Goal: Task Accomplishment & Management: Complete application form

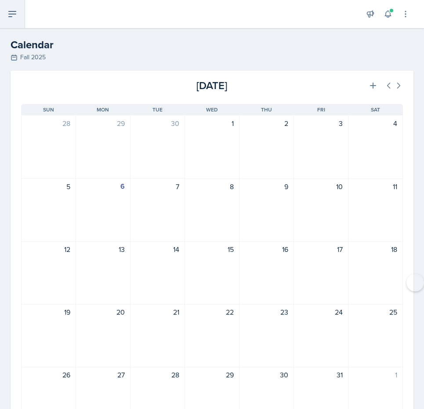
click at [20, 14] on button at bounding box center [12, 14] width 25 height 28
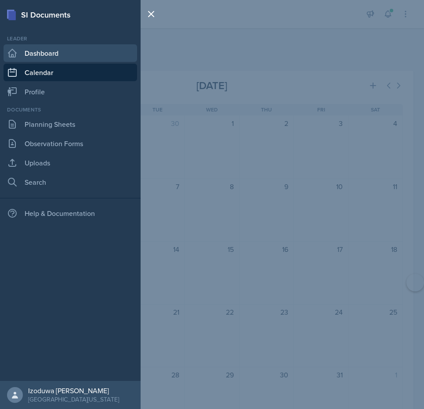
click at [37, 57] on link "Dashboard" at bounding box center [70, 53] width 133 height 18
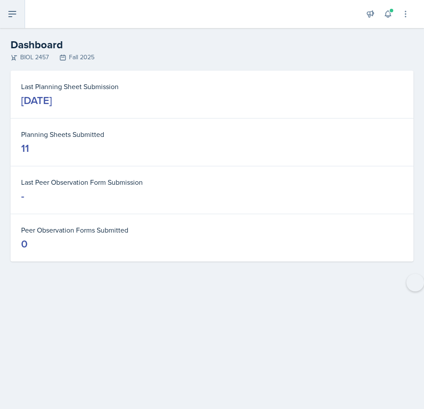
click at [17, 17] on icon at bounding box center [12, 14] width 11 height 11
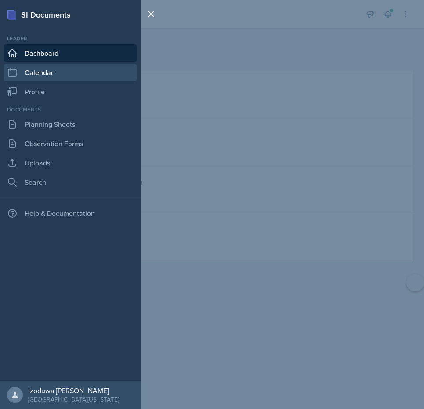
click at [32, 71] on link "Calendar" at bounding box center [70, 73] width 133 height 18
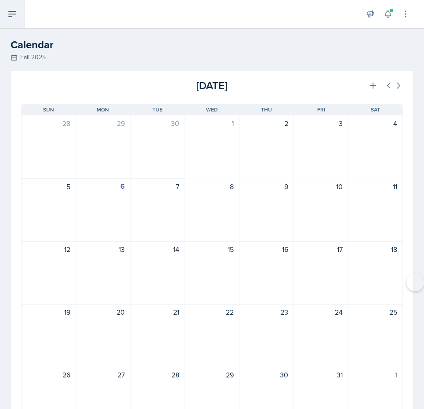
click at [19, 17] on button at bounding box center [12, 14] width 25 height 28
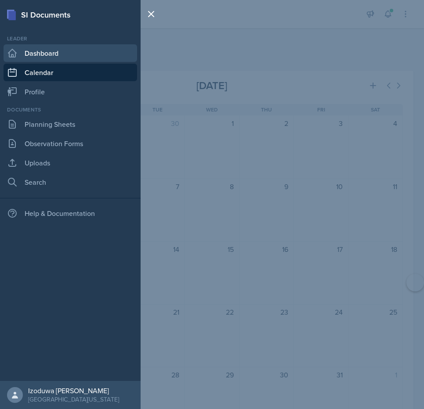
click at [67, 59] on link "Dashboard" at bounding box center [70, 53] width 133 height 18
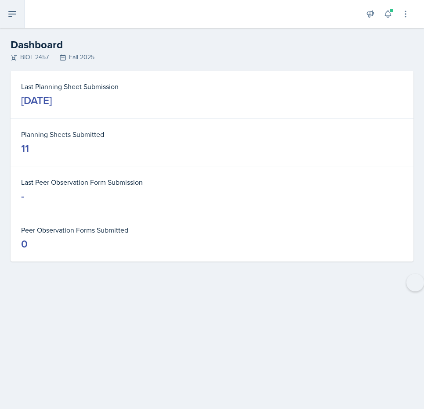
click at [15, 13] on icon at bounding box center [12, 14] width 11 height 11
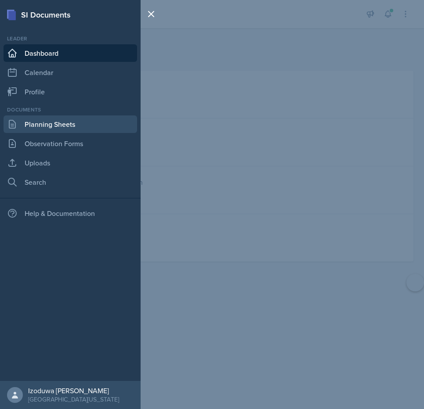
click at [43, 123] on link "Planning Sheets" at bounding box center [70, 124] width 133 height 18
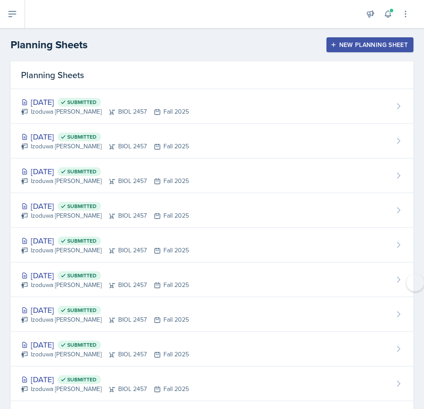
click at [393, 45] on div "New Planning Sheet" at bounding box center [369, 44] width 75 height 7
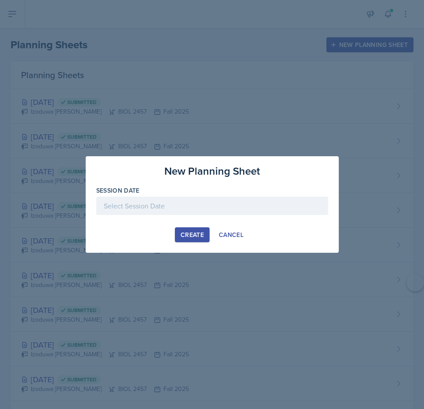
click at [192, 198] on div at bounding box center [212, 206] width 232 height 18
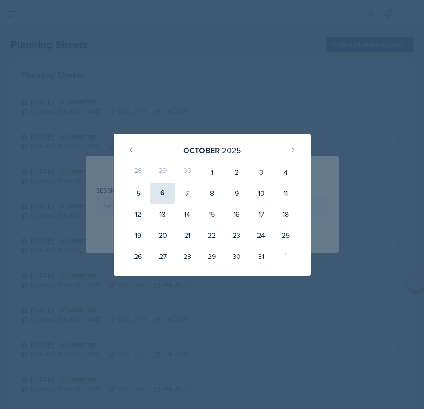
click at [167, 192] on div "6" at bounding box center [162, 193] width 25 height 21
type input "[DATE]"
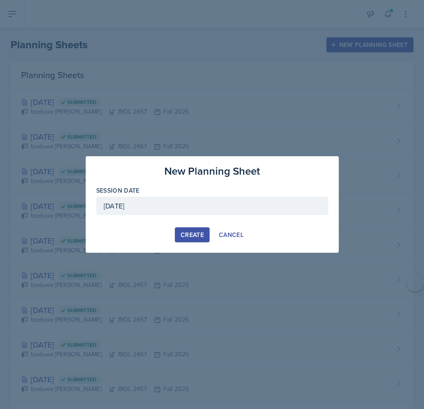
click at [190, 240] on button "Create" at bounding box center [192, 234] width 35 height 15
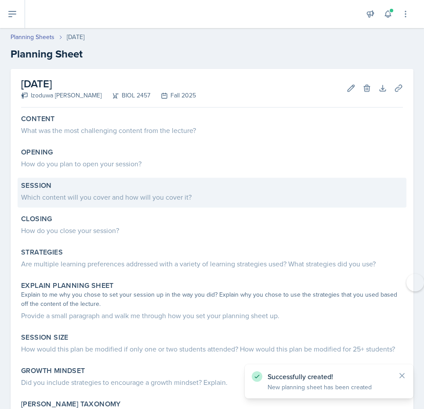
click at [61, 198] on div "Which content will you cover and how will you cover it?" at bounding box center [211, 197] width 381 height 11
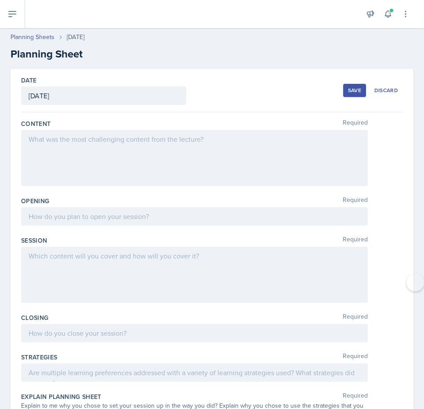
click at [55, 261] on div at bounding box center [194, 275] width 346 height 56
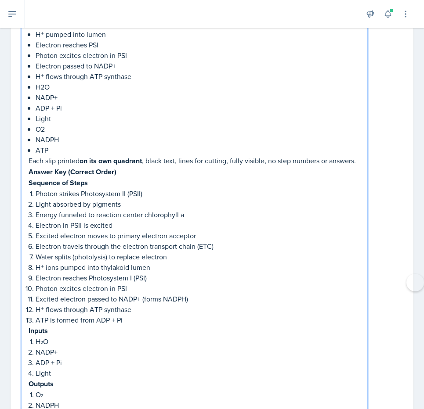
scroll to position [892, 0]
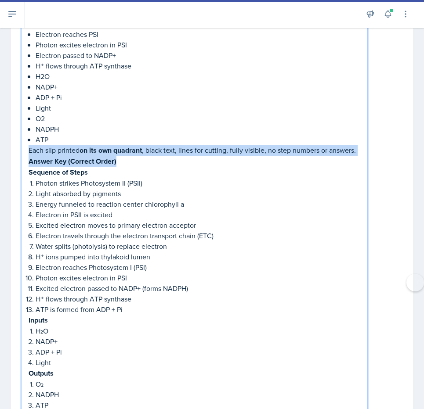
drag, startPoint x: 29, startPoint y: 144, endPoint x: 332, endPoint y: 156, distance: 302.6
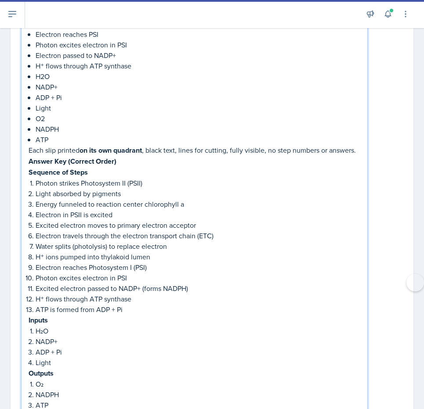
click at [330, 157] on p "Answer Key (Correct Order)" at bounding box center [194, 161] width 331 height 11
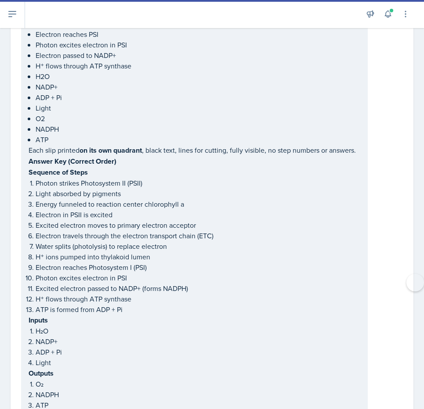
drag, startPoint x: 28, startPoint y: 143, endPoint x: 259, endPoint y: 154, distance: 231.1
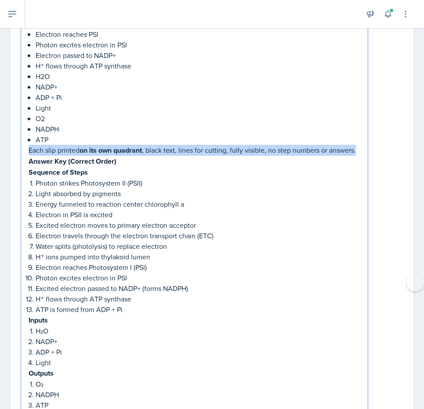
drag, startPoint x: 359, startPoint y: 145, endPoint x: 88, endPoint y: 129, distance: 270.8
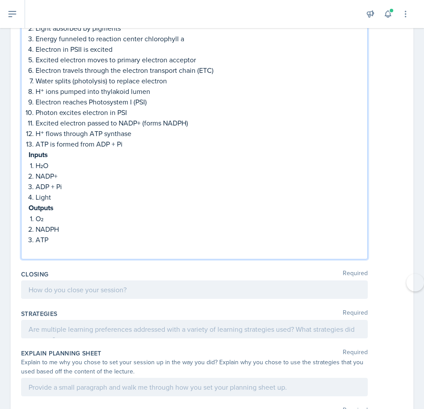
scroll to position [1002, 0]
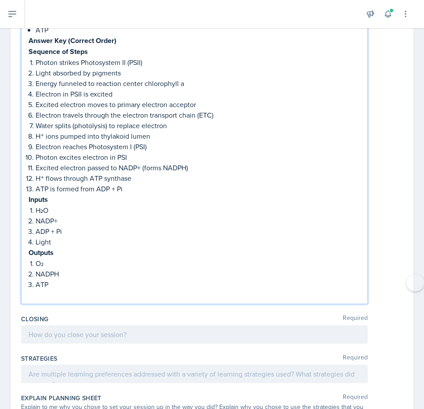
click at [47, 290] on p at bounding box center [194, 295] width 331 height 11
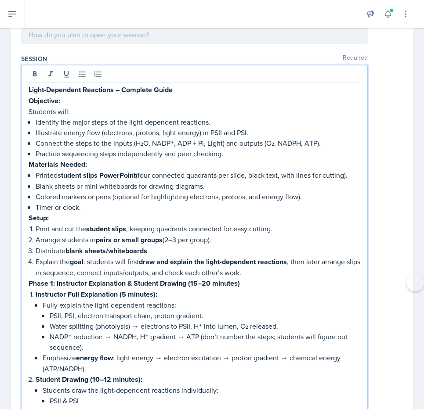
scroll to position [181, 0]
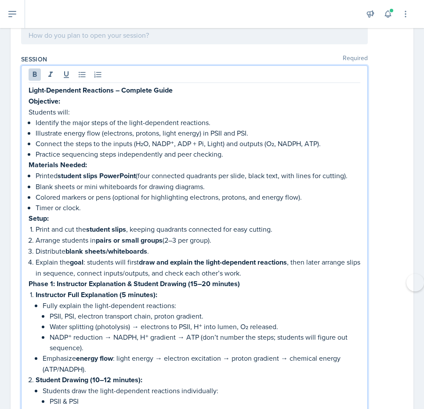
click at [185, 90] on p "Light-Dependent Reactions – Complete Guide" at bounding box center [194, 90] width 331 height 11
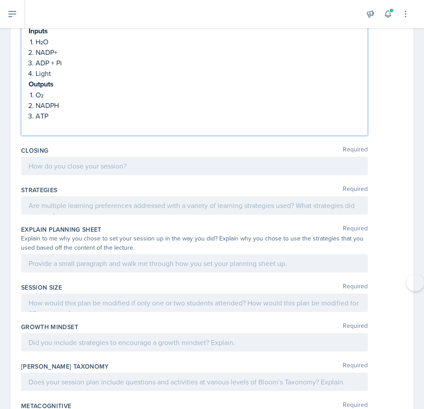
scroll to position [1173, 0]
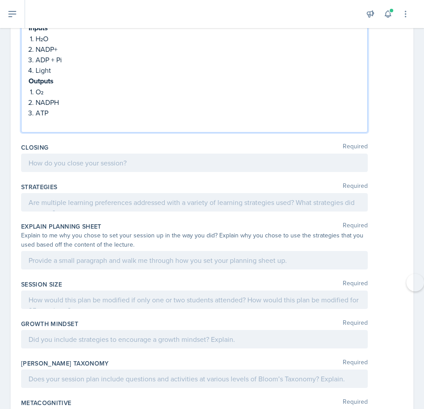
click at [59, 119] on p at bounding box center [194, 123] width 331 height 11
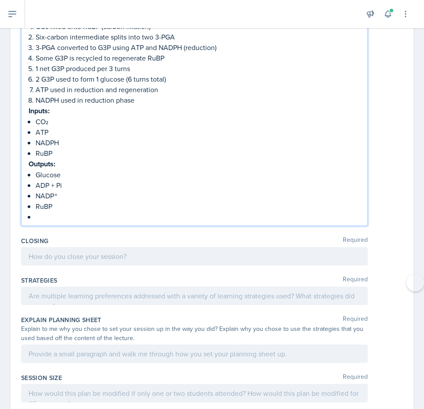
scroll to position [2075, 0]
click at [67, 201] on p "RuBP" at bounding box center [198, 206] width 324 height 11
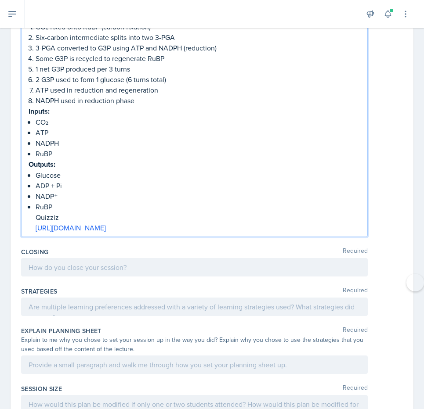
click at [314, 223] on p "[URL][DOMAIN_NAME]" at bounding box center [198, 228] width 324 height 11
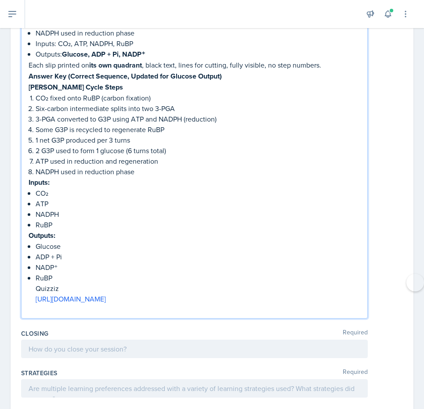
scroll to position [1996, 0]
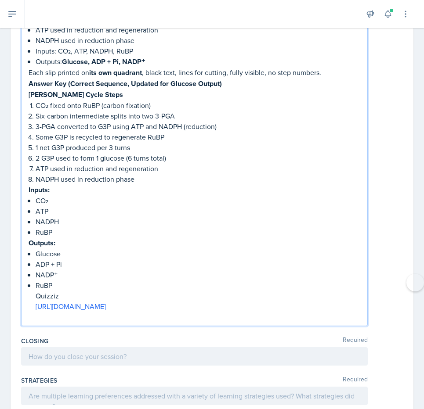
click at [86, 291] on p "Quizziz" at bounding box center [198, 296] width 324 height 11
click at [60, 280] on p "RuBP" at bounding box center [198, 285] width 324 height 11
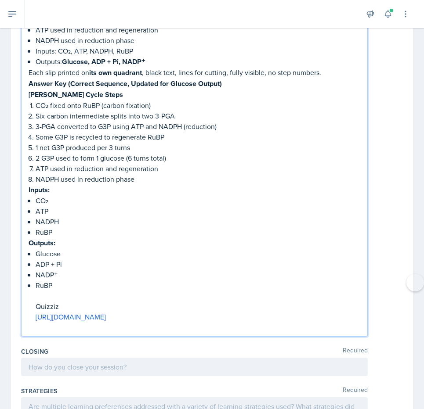
scroll to position [2227, 0]
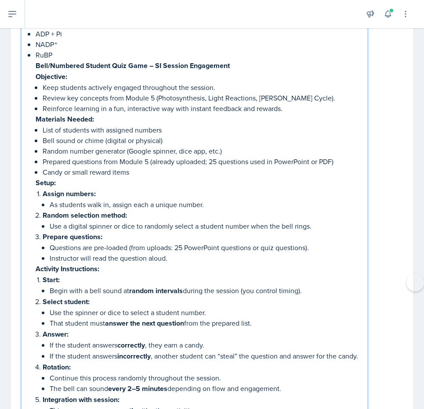
click at [90, 221] on p "Use a digital spinner or dice to randomly select a student number when the bell…" at bounding box center [205, 226] width 310 height 11
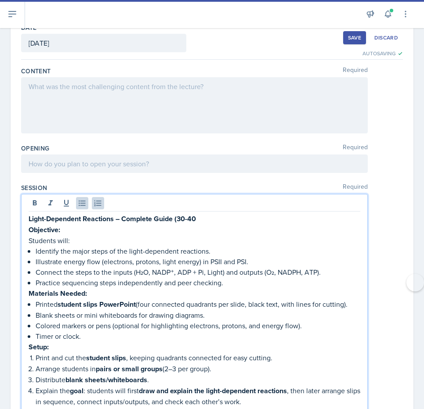
scroll to position [0, 0]
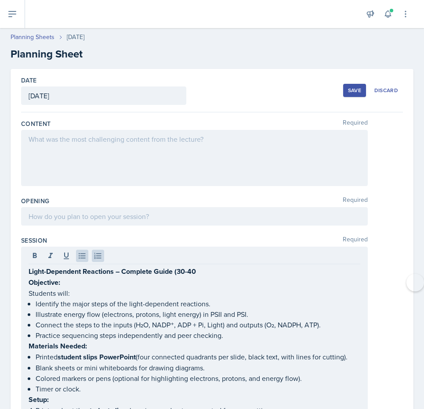
click at [127, 182] on div at bounding box center [194, 158] width 346 height 56
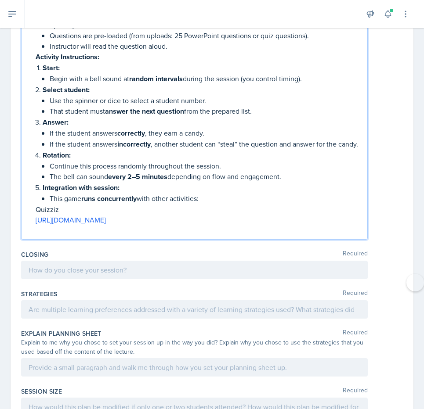
scroll to position [2454, 0]
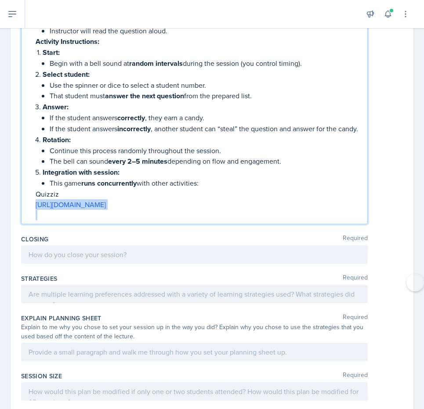
drag, startPoint x: 33, startPoint y: 199, endPoint x: 242, endPoint y: 202, distance: 208.5
click at [242, 210] on p at bounding box center [198, 215] width 324 height 11
drag, startPoint x: 33, startPoint y: 193, endPoint x: 218, endPoint y: 209, distance: 185.1
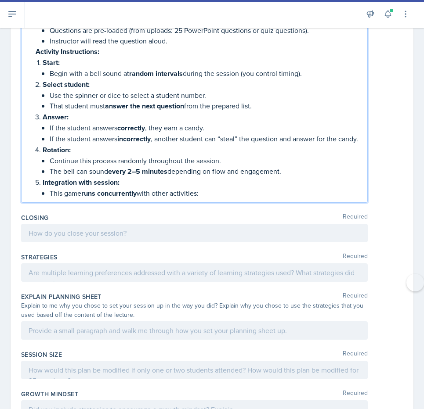
scroll to position [2711, 0]
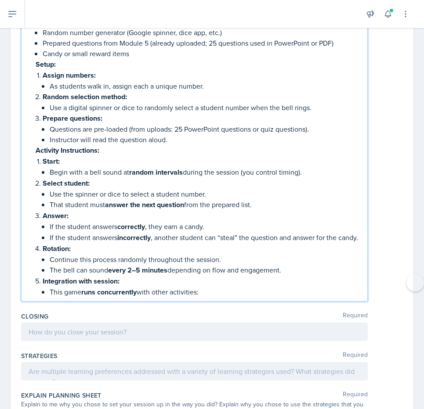
drag, startPoint x: 212, startPoint y: 293, endPoint x: 74, endPoint y: 49, distance: 280.3
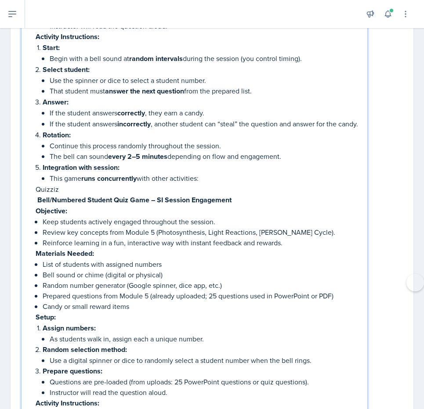
scroll to position [2460, 0]
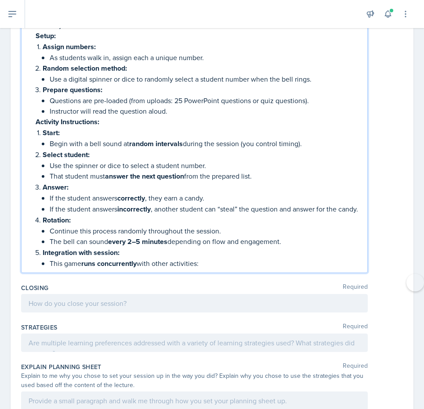
drag, startPoint x: 34, startPoint y: 187, endPoint x: 365, endPoint y: 414, distance: 401.0
click at [365, 409] on html "SI Documents Leader Dashboard Calendar Profile Documents Planning Sheets Observ…" at bounding box center [212, 204] width 424 height 409
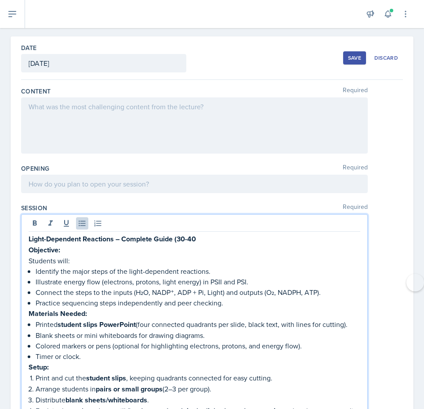
scroll to position [0, 0]
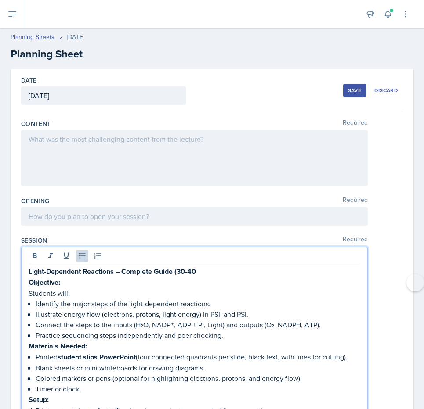
click at [21, 129] on div "Content Required" at bounding box center [211, 154] width 381 height 77
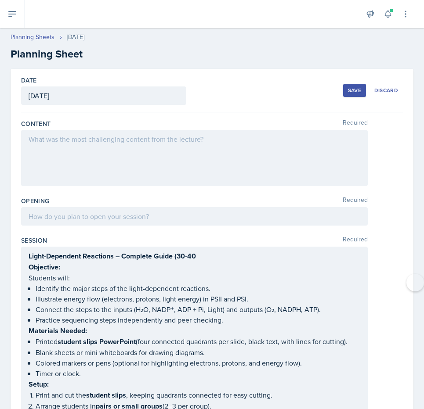
drag, startPoint x: 23, startPoint y: 120, endPoint x: 97, endPoint y: 191, distance: 102.7
click at [97, 191] on div "Content Required" at bounding box center [211, 154] width 381 height 77
copy div "Content Required"
click at [135, 136] on div at bounding box center [194, 158] width 346 height 56
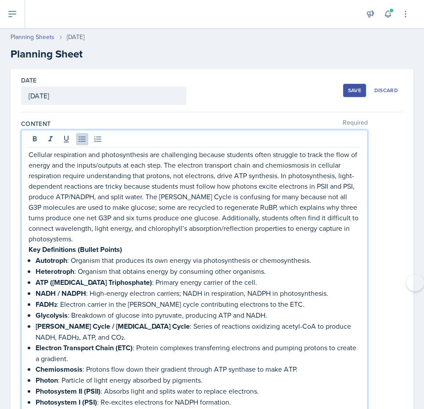
scroll to position [72, 0]
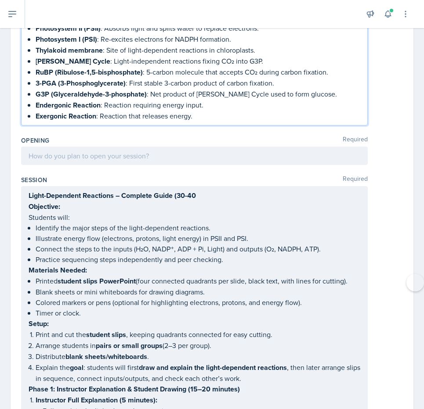
click at [179, 147] on div at bounding box center [194, 156] width 346 height 18
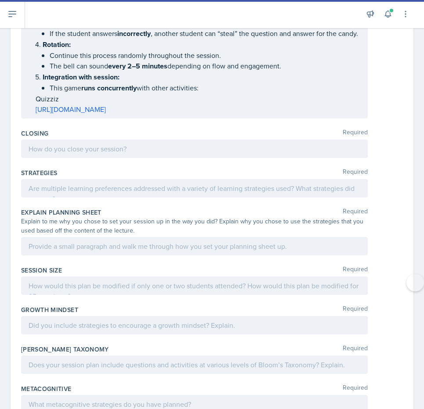
scroll to position [2862, 0]
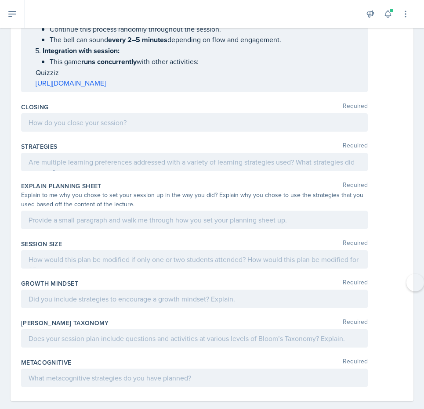
click at [23, 103] on label "Closing" at bounding box center [34, 107] width 27 height 9
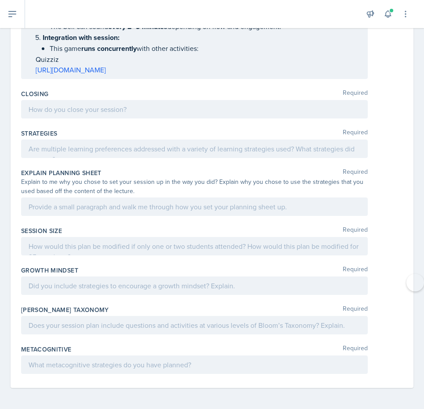
scroll to position [2847, 0]
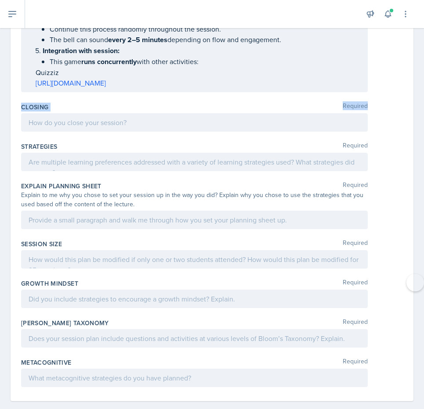
drag, startPoint x: 15, startPoint y: 91, endPoint x: 36, endPoint y: 99, distance: 22.5
click at [36, 99] on div "Closing Required" at bounding box center [211, 119] width 381 height 40
click at [71, 99] on div "Closing Required" at bounding box center [211, 119] width 381 height 40
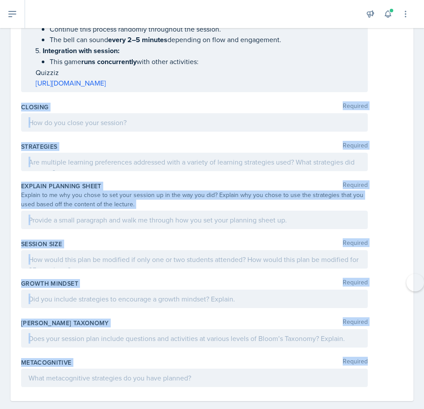
drag, startPoint x: 18, startPoint y: 91, endPoint x: 122, endPoint y: 382, distance: 308.9
copy div "Closing Required Strategies Required Explain Planning Sheet Required Explain to…"
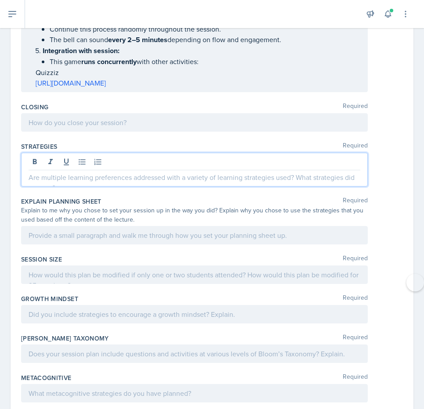
click at [58, 153] on div at bounding box center [194, 170] width 346 height 34
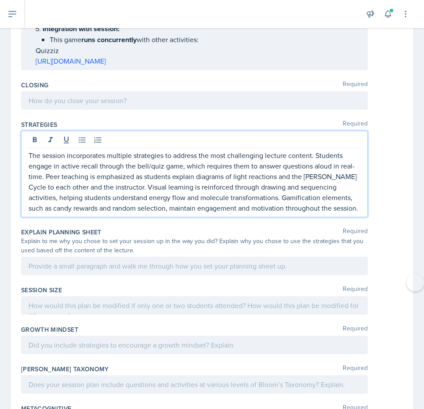
scroll to position [2915, 0]
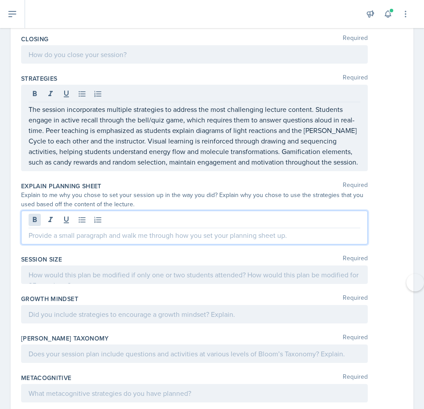
click at [36, 211] on div at bounding box center [194, 228] width 346 height 34
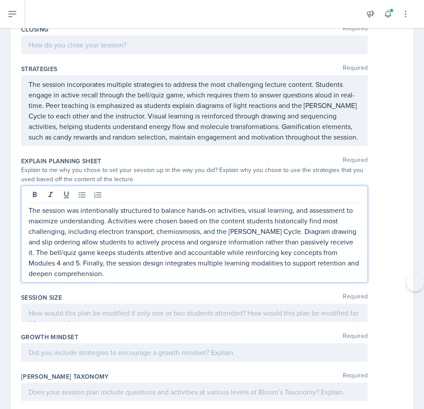
scroll to position [2978, 0]
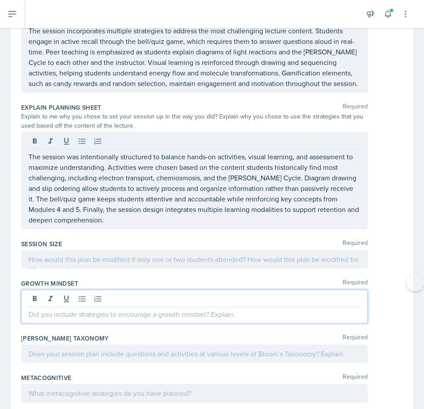
click at [80, 290] on div at bounding box center [194, 307] width 346 height 34
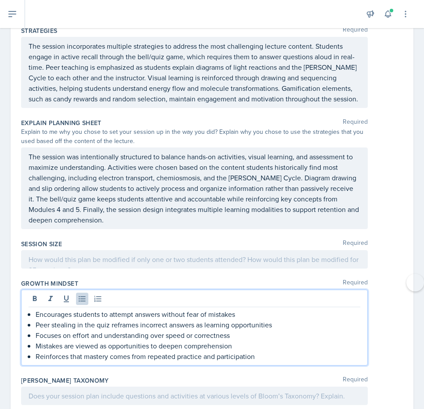
click at [161, 186] on p "The session was intentionally structured to balance hands-on activities, visual…" at bounding box center [194, 188] width 331 height 74
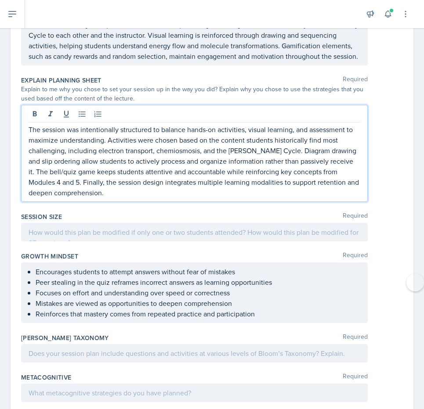
scroll to position [3020, 0]
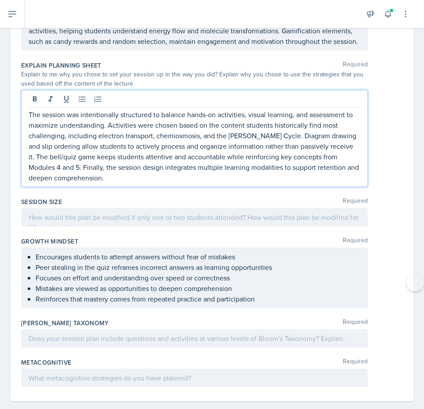
click at [154, 332] on div at bounding box center [194, 338] width 346 height 18
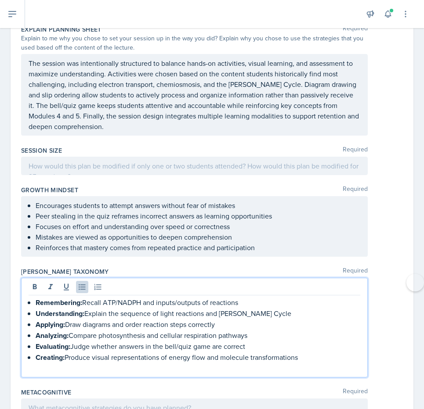
scroll to position [3085, 0]
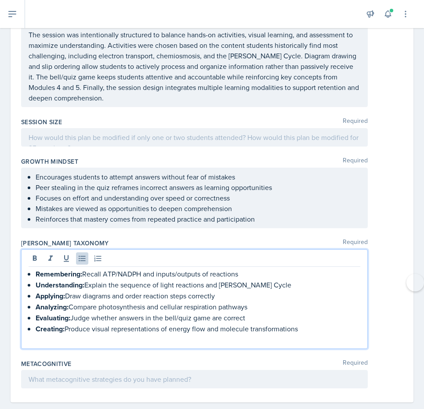
click at [57, 370] on div at bounding box center [194, 379] width 346 height 18
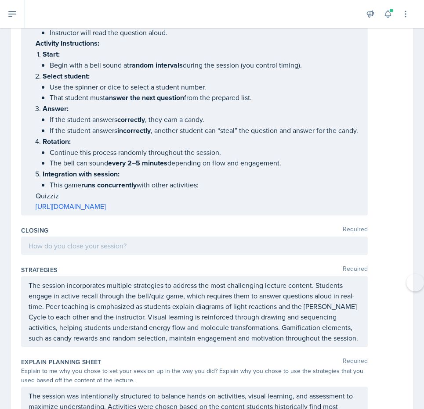
scroll to position [2720, 0]
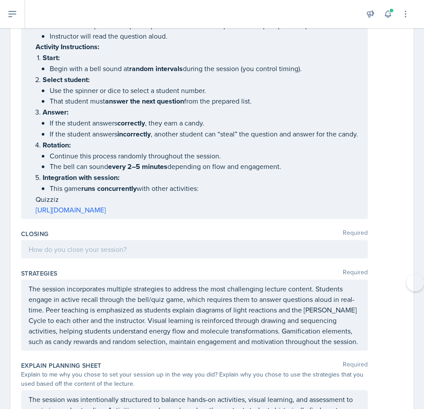
click at [94, 240] on div at bounding box center [194, 249] width 346 height 18
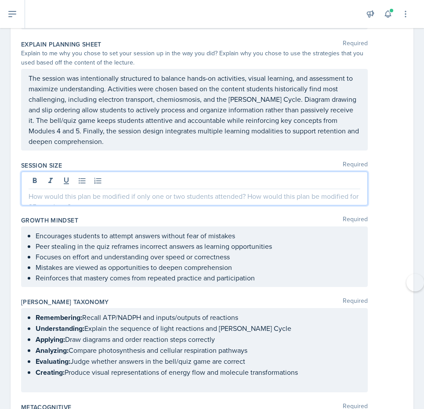
click at [76, 191] on p at bounding box center [194, 196] width 331 height 11
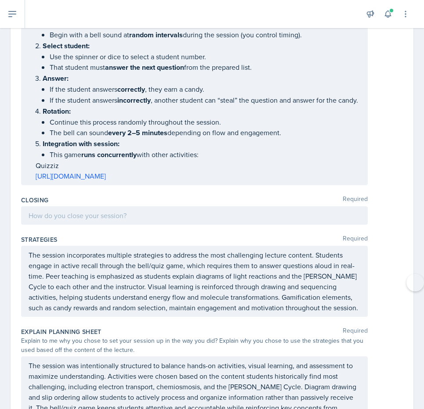
scroll to position [2661, 0]
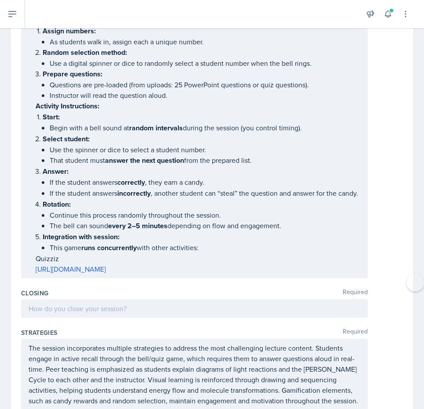
click at [89, 299] on div at bounding box center [194, 308] width 346 height 18
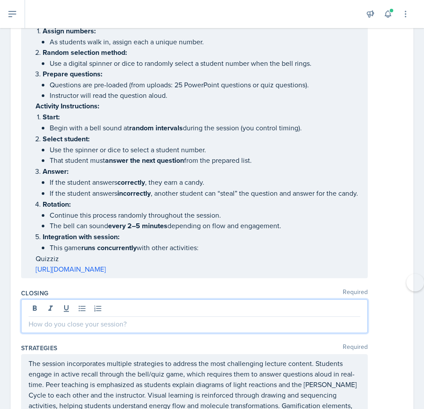
scroll to position [2751, 0]
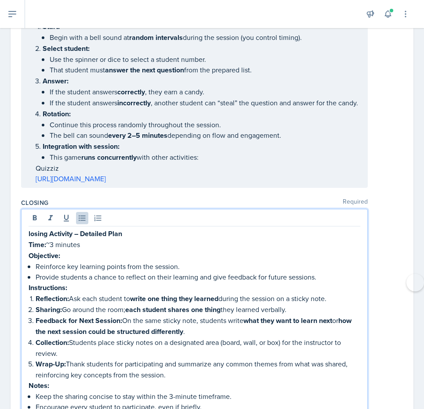
click at [29, 229] on strong "losing Activity – Detailed Plan" at bounding box center [75, 234] width 93 height 10
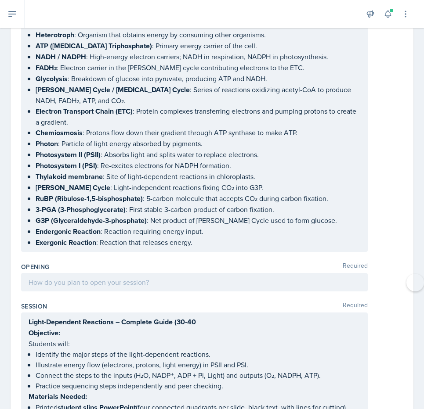
scroll to position [219, 0]
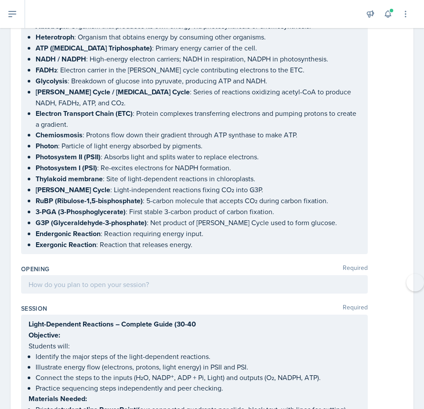
click at [33, 279] on div at bounding box center [194, 284] width 346 height 18
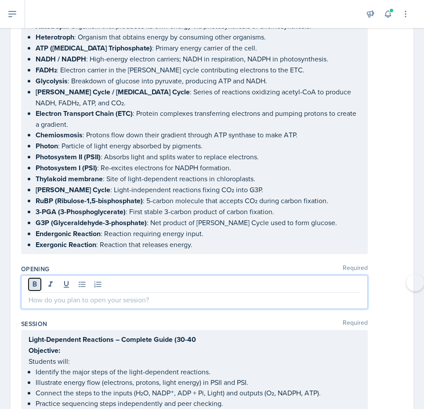
click at [37, 280] on icon at bounding box center [34, 284] width 9 height 9
click at [40, 299] on p at bounding box center [194, 299] width 331 height 11
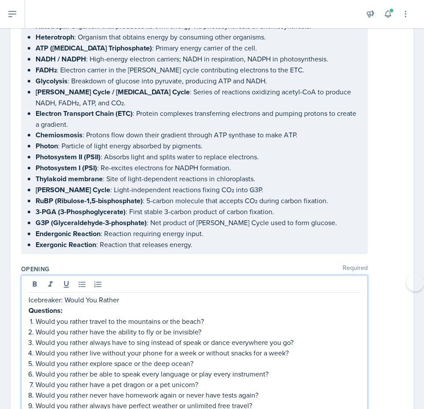
scroll to position [260, 0]
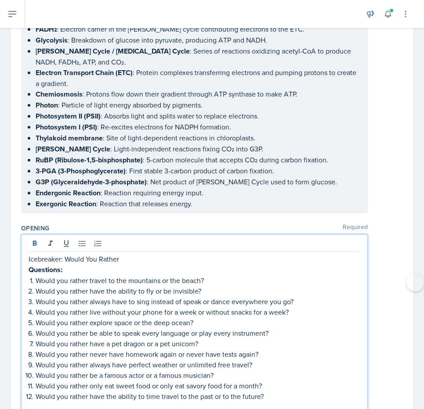
click at [122, 255] on p "Icebreaker: Would You Rather" at bounding box center [194, 259] width 331 height 11
click at [31, 256] on p "Icebreaker: Would You Rather" at bounding box center [194, 259] width 331 height 11
click at [29, 256] on p "Icebreaker: Would You Rather" at bounding box center [194, 259] width 331 height 11
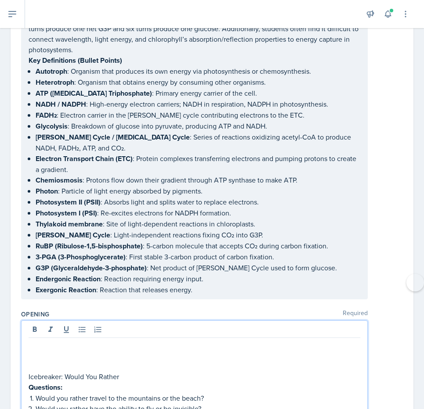
scroll to position [0, 0]
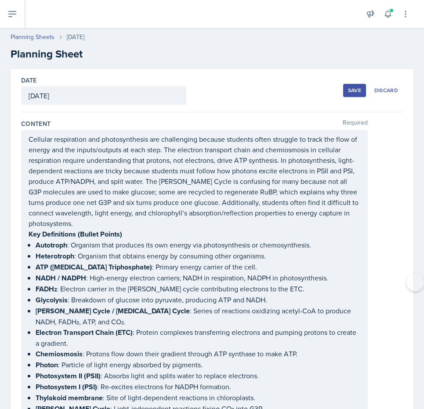
click at [346, 91] on button "Save" at bounding box center [354, 90] width 23 height 13
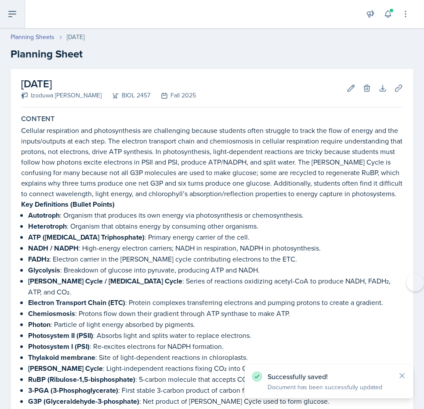
click at [22, 14] on button at bounding box center [12, 14] width 25 height 28
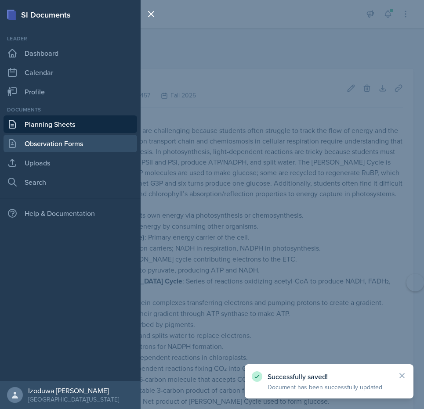
click at [43, 141] on link "Observation Forms" at bounding box center [70, 144] width 133 height 18
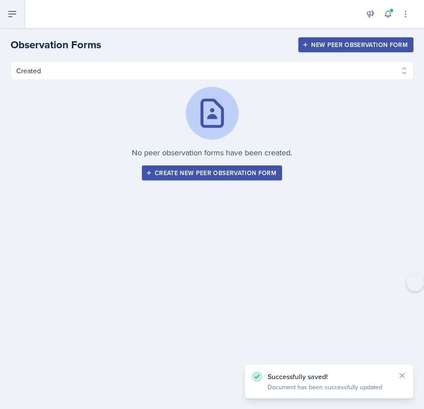
click at [7, 19] on button at bounding box center [12, 14] width 25 height 28
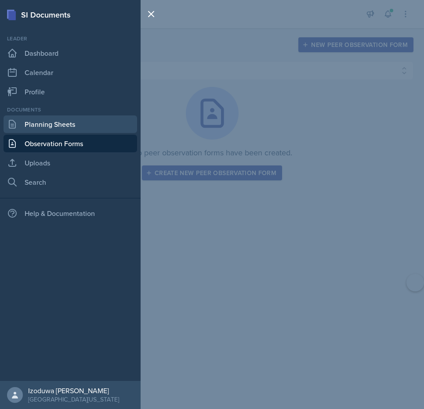
click at [22, 120] on link "Planning Sheets" at bounding box center [70, 124] width 133 height 18
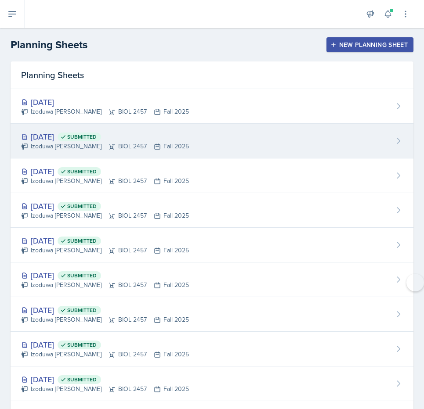
click at [44, 147] on div "Izoduwa [PERSON_NAME] BIOL 2457 Fall 2025" at bounding box center [105, 146] width 168 height 9
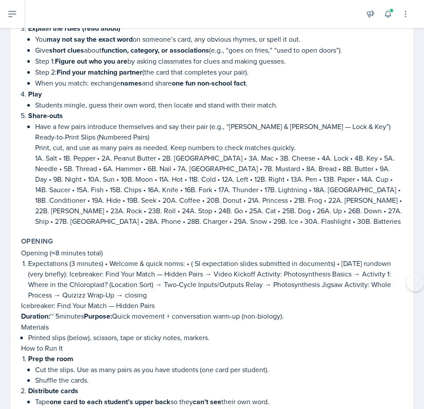
scroll to position [259, 0]
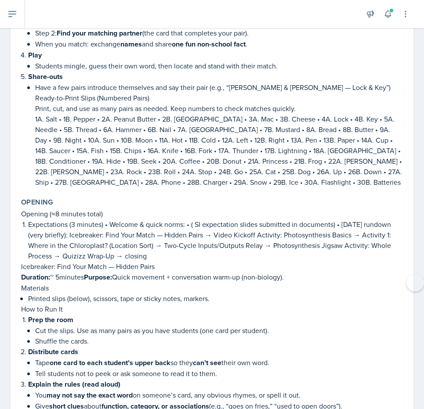
click at [18, 208] on div "Opening Opening (≈8 minutes total) Expectations (3 minutes) • Welcome & quick n…" at bounding box center [212, 342] width 388 height 297
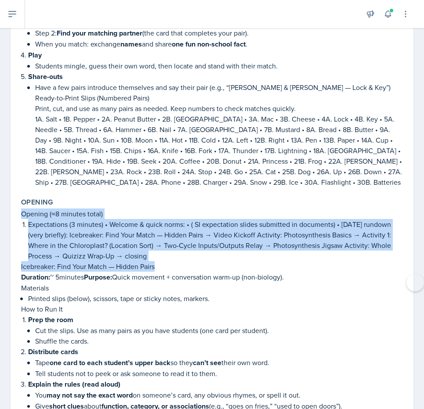
drag, startPoint x: 18, startPoint y: 208, endPoint x: 157, endPoint y: 266, distance: 150.3
click at [157, 266] on div "Opening Opening (≈8 minutes total) Expectations (3 minutes) • Welcome & quick n…" at bounding box center [212, 342] width 388 height 297
copy div "Opening (≈8 minutes total) Expectations (3 minutes) • Welcome & quick norms: • …"
click at [16, 10] on icon at bounding box center [12, 14] width 11 height 11
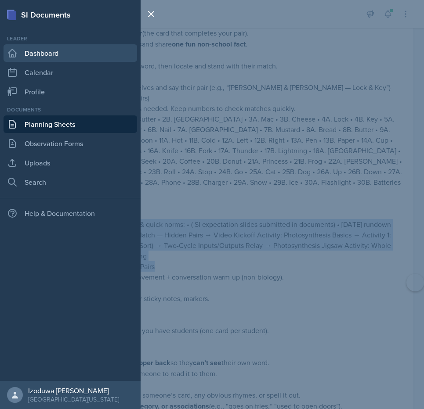
click at [29, 54] on link "Dashboard" at bounding box center [70, 53] width 133 height 18
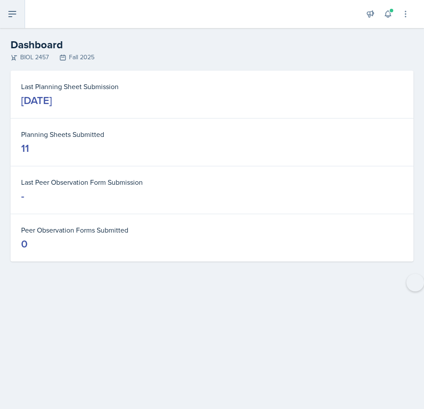
click at [9, 18] on icon at bounding box center [12, 14] width 11 height 11
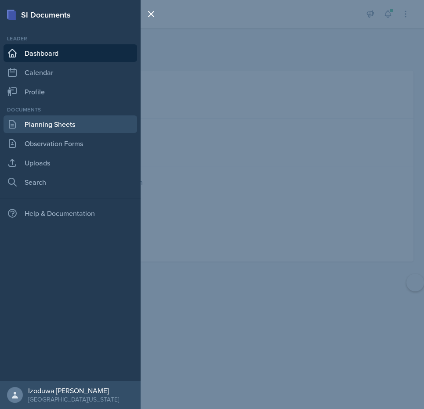
click at [40, 125] on link "Planning Sheets" at bounding box center [70, 124] width 133 height 18
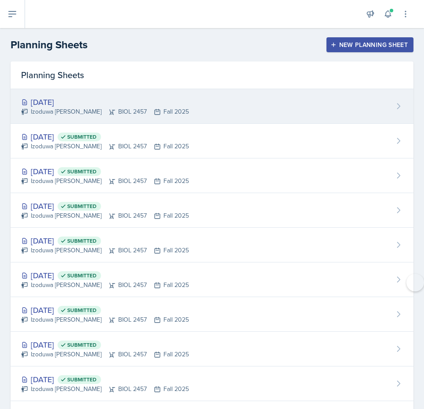
click at [99, 111] on div "Izoduwa [PERSON_NAME] BIOL 2457 Fall 2025" at bounding box center [105, 111] width 168 height 9
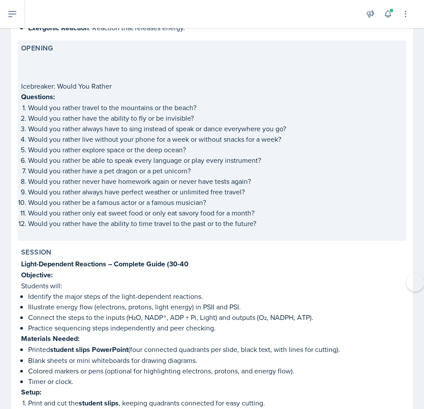
scroll to position [365, 0]
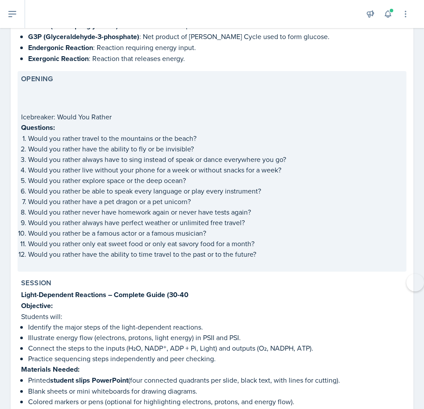
click at [102, 94] on p at bounding box center [211, 98] width 381 height 9
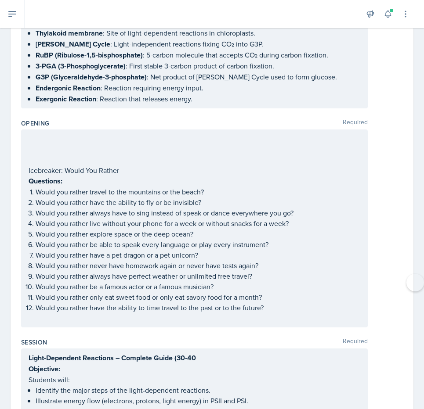
click at [50, 149] on div "Icebreaker: Would You Rather Questions: Would you rather travel to the mountain…" at bounding box center [194, 228] width 331 height 190
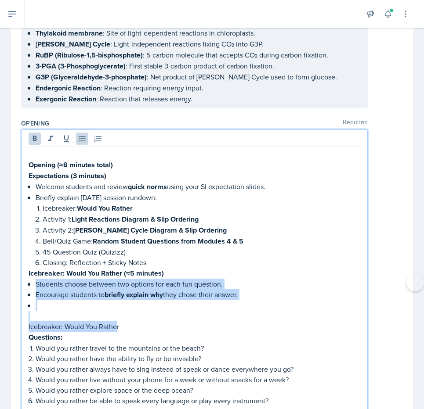
drag, startPoint x: 29, startPoint y: 276, endPoint x: 116, endPoint y: 324, distance: 99.2
click at [116, 324] on div "Opening (≈8 minutes total) Expectations (3 minutes) Welcome students and review…" at bounding box center [194, 314] width 331 height 331
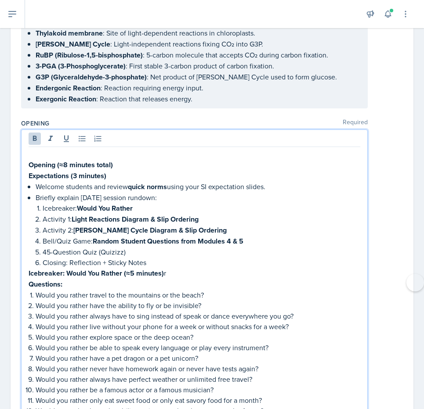
click at [178, 268] on p "Icebreaker: Would You Rather (≈5 minutes) r" at bounding box center [194, 273] width 331 height 11
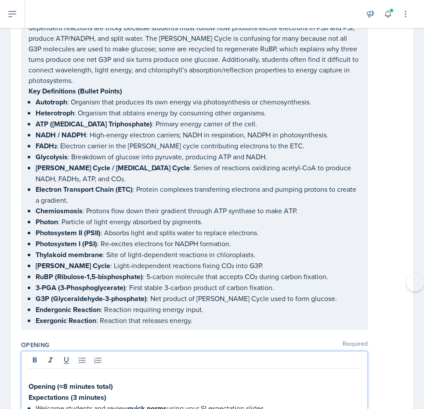
scroll to position [0, 0]
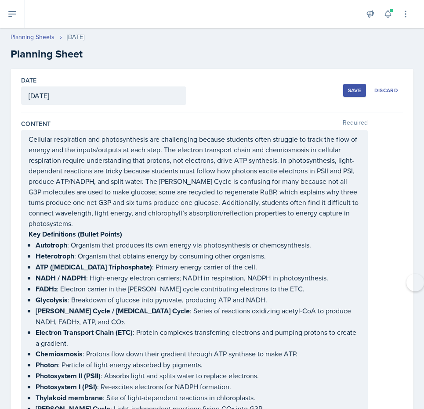
drag, startPoint x: 384, startPoint y: 89, endPoint x: 354, endPoint y: 82, distance: 30.3
click at [354, 82] on div "Save Discard" at bounding box center [373, 90] width 60 height 20
click at [355, 92] on div "Save" at bounding box center [354, 90] width 13 height 7
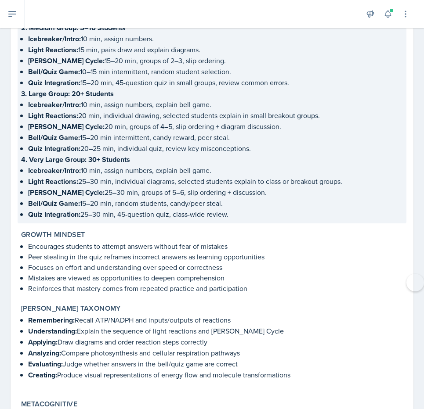
scroll to position [3638, 0]
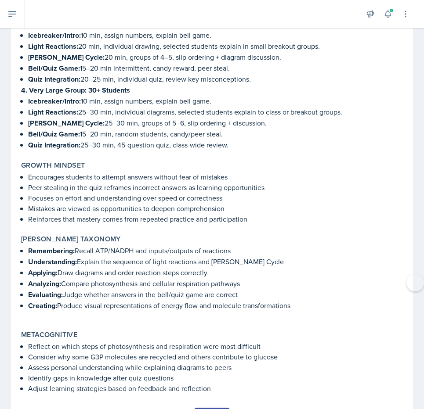
click at [218, 409] on div "Submit" at bounding box center [211, 415] width 23 height 7
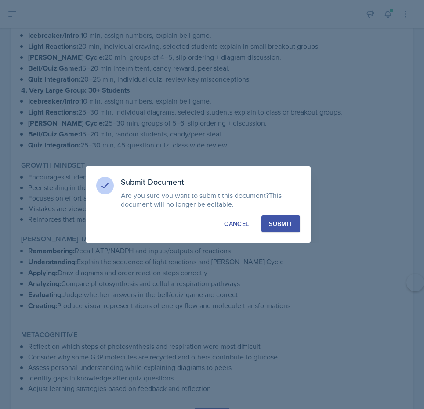
click at [286, 221] on div "Submit" at bounding box center [280, 223] width 23 height 9
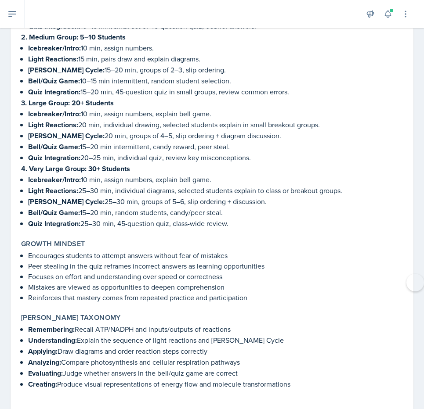
scroll to position [3612, 0]
